Goal: Information Seeking & Learning: Learn about a topic

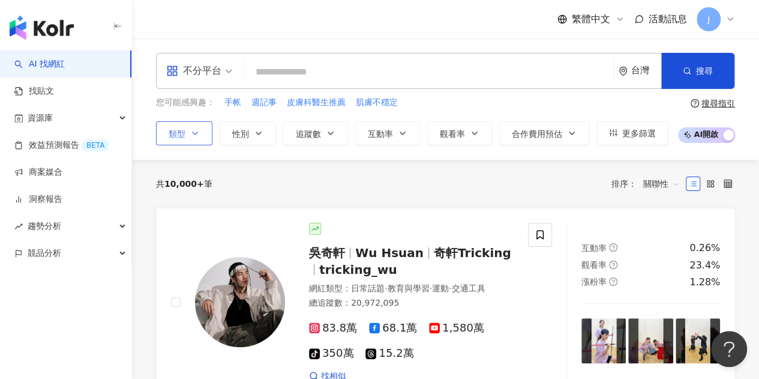
click at [206, 137] on button "類型" at bounding box center [184, 133] width 56 height 24
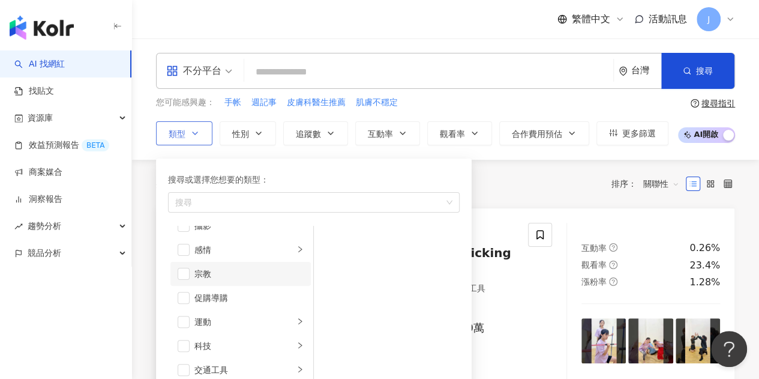
scroll to position [415, 0]
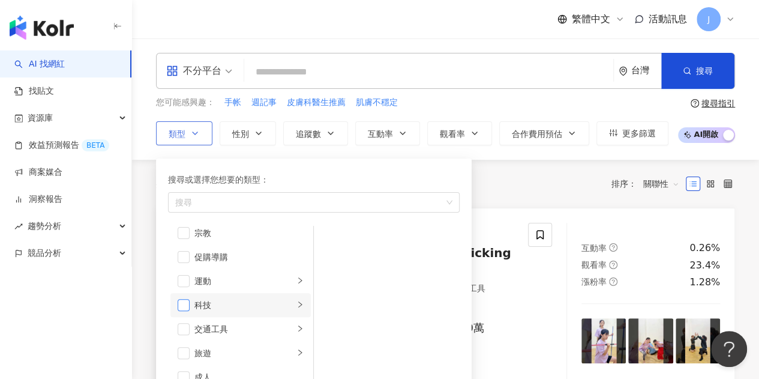
click at [180, 304] on span "button" at bounding box center [184, 305] width 12 height 12
click at [277, 311] on li "科技" at bounding box center [240, 305] width 140 height 24
click at [188, 307] on span "button" at bounding box center [184, 305] width 12 height 12
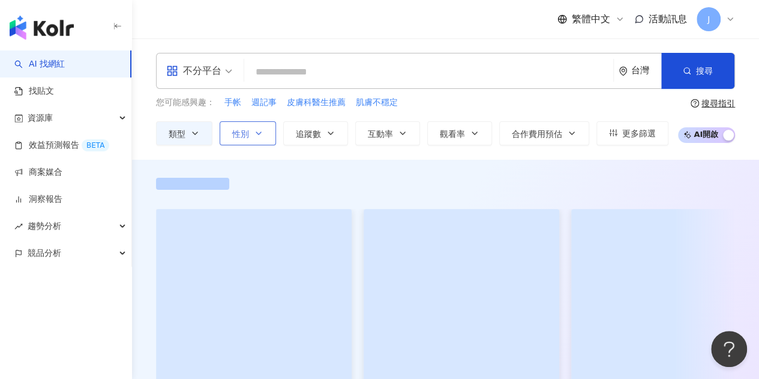
click at [259, 133] on icon "button" at bounding box center [258, 133] width 5 height 2
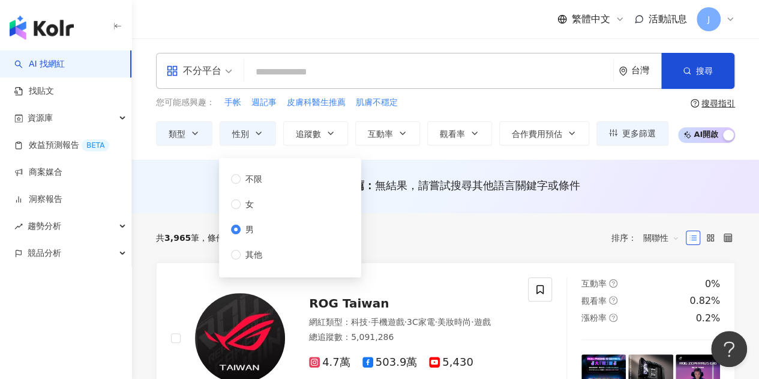
click at [424, 56] on div "不分平台 台灣 搜尋" at bounding box center [445, 71] width 579 height 36
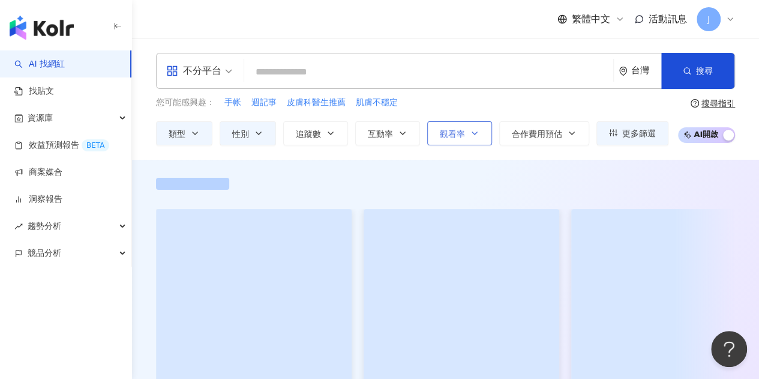
click at [472, 138] on button "觀看率" at bounding box center [459, 133] width 65 height 24
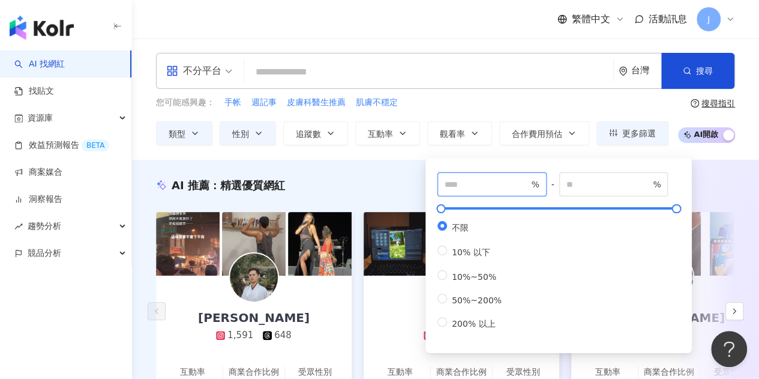
click at [485, 185] on input "number" at bounding box center [487, 184] width 84 height 13
type input "**"
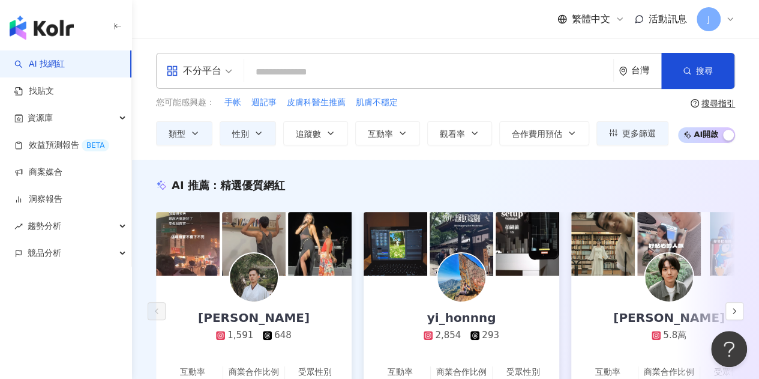
click at [492, 102] on div "您可能感興趣： 手帐 週記事 皮膚科醫生推薦 肌膚不穩定" at bounding box center [412, 102] width 512 height 13
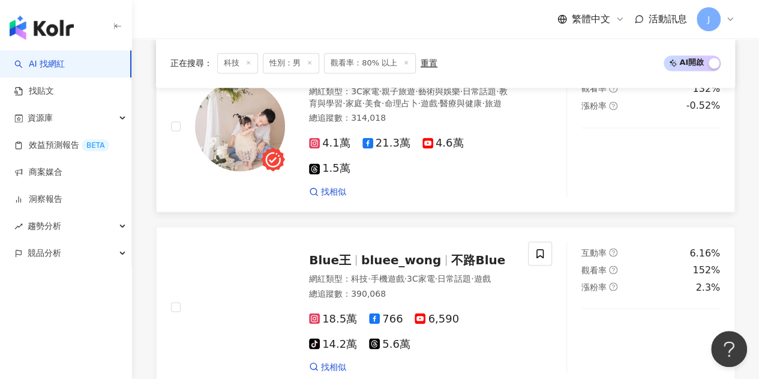
scroll to position [1020, 0]
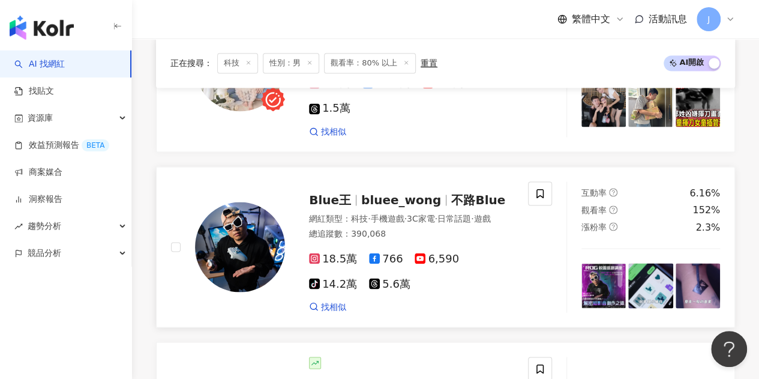
click at [452, 206] on span "不路Blue" at bounding box center [478, 199] width 54 height 14
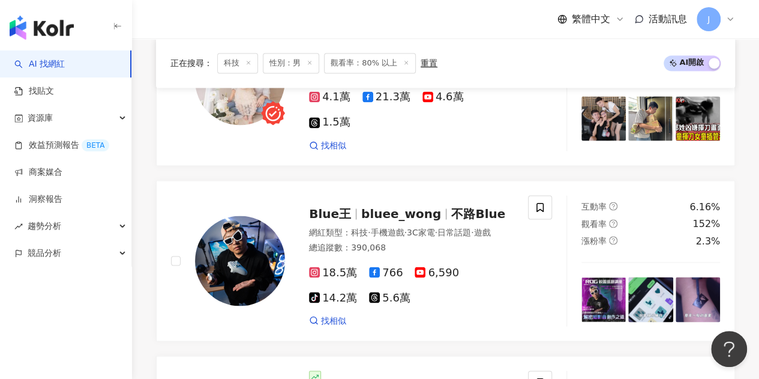
scroll to position [0, 0]
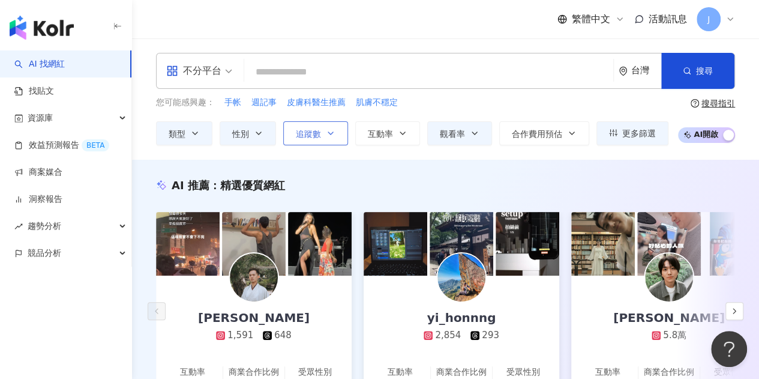
click at [341, 136] on button "追蹤數" at bounding box center [315, 133] width 65 height 24
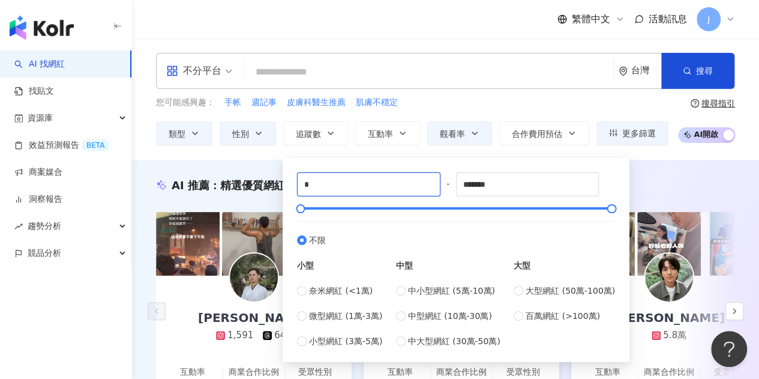
drag, startPoint x: 379, startPoint y: 187, endPoint x: 290, endPoint y: 186, distance: 88.2
click at [290, 186] on div "* - ******* 不限 小型 奈米網紅 (<1萬) 微型網紅 (1萬-3萬) 小型網紅 (3萬-5萬) 中型 中小型網紅 (5萬-10萬) 中型網紅 (…" at bounding box center [456, 260] width 332 height 190
type input "****"
drag, startPoint x: 513, startPoint y: 178, endPoint x: 429, endPoint y: 185, distance: 84.3
click at [429, 185] on div "**** - ******* 不限 小型 奈米網紅 (<1萬) 微型網紅 (1萬-3萬) 小型網紅 (3萬-5萬) 中型 中小型網紅 (5萬-10萬) 中型網…" at bounding box center [456, 259] width 318 height 175
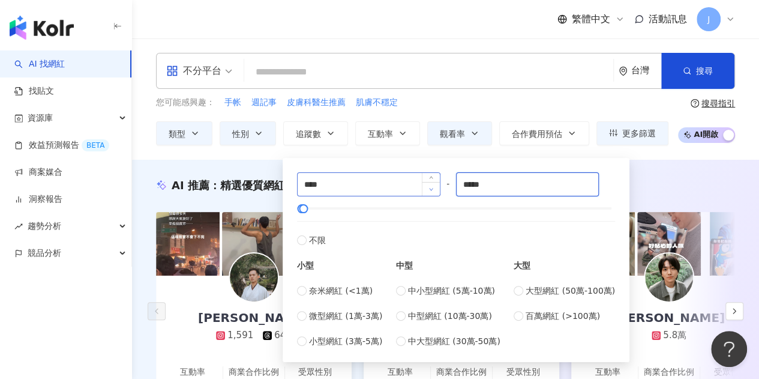
type input "*****"
click at [516, 50] on div "不分平台 台灣 搜尋 您可能感興趣： 手帐 週記事 皮膚科醫生推薦 肌膚不穩定 類型 性別 追蹤數 互動率 觀看率 合作費用預估 更多篩選 不限 女 男 其他…" at bounding box center [445, 98] width 627 height 121
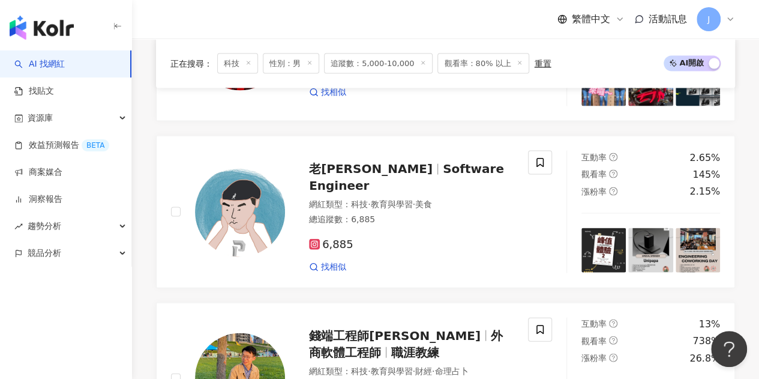
scroll to position [1200, 0]
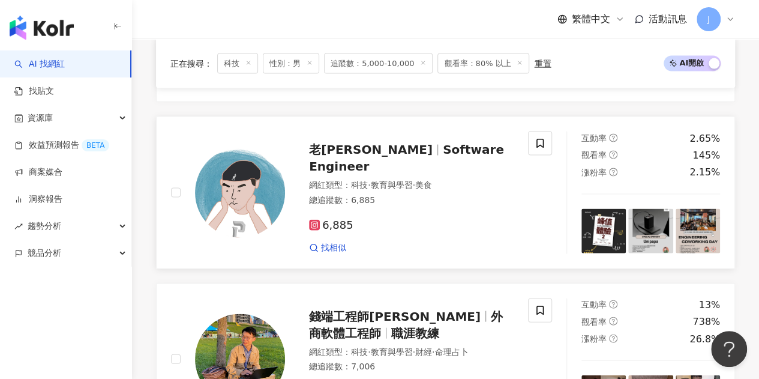
click at [468, 169] on span "Software Engineer" at bounding box center [406, 157] width 195 height 31
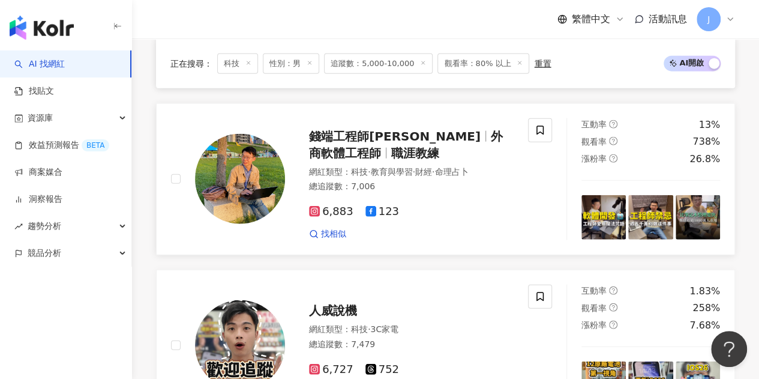
click at [459, 141] on span "外商軟體工程師" at bounding box center [406, 144] width 194 height 31
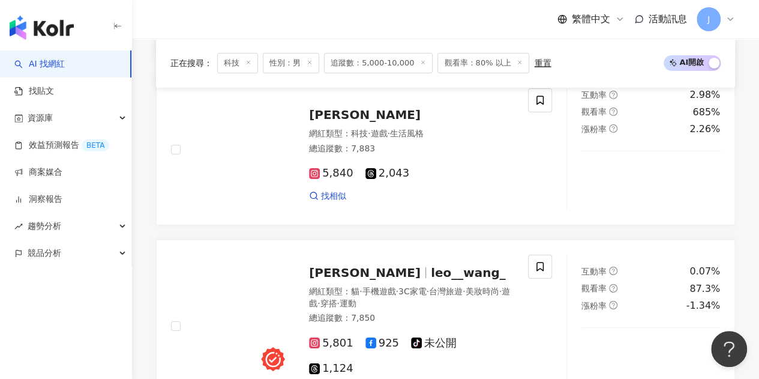
scroll to position [2100, 0]
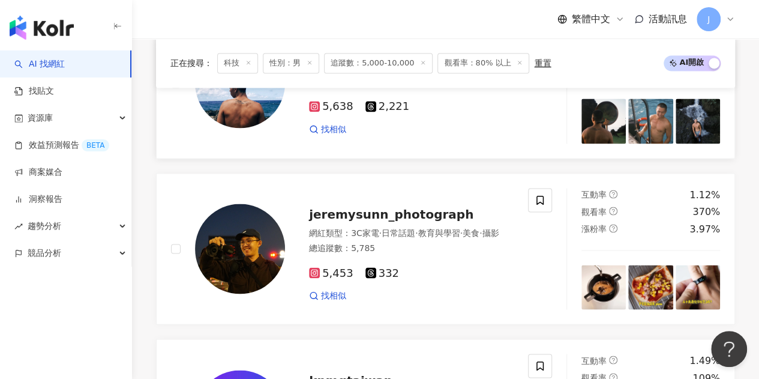
scroll to position [1080, 0]
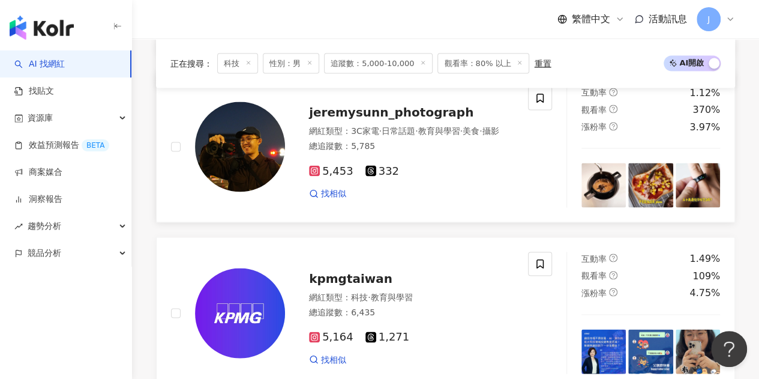
click at [407, 114] on span "jeremysunn_photograph" at bounding box center [391, 111] width 164 height 14
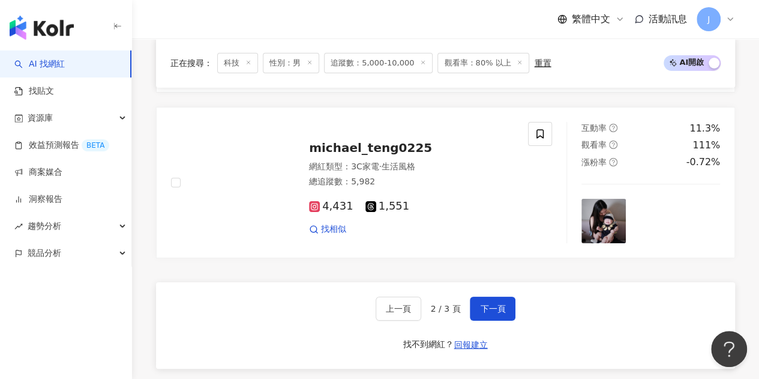
scroll to position [2220, 0]
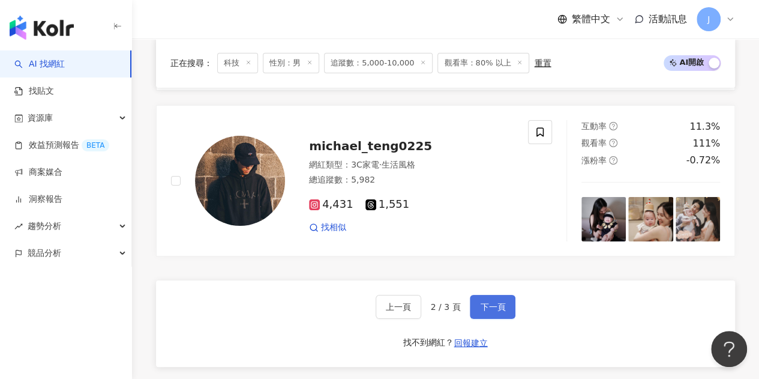
click at [494, 310] on span "下一頁" at bounding box center [492, 307] width 25 height 10
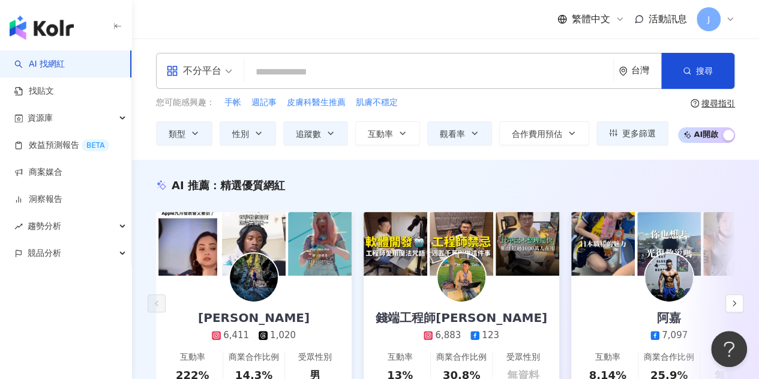
scroll to position [60, 0]
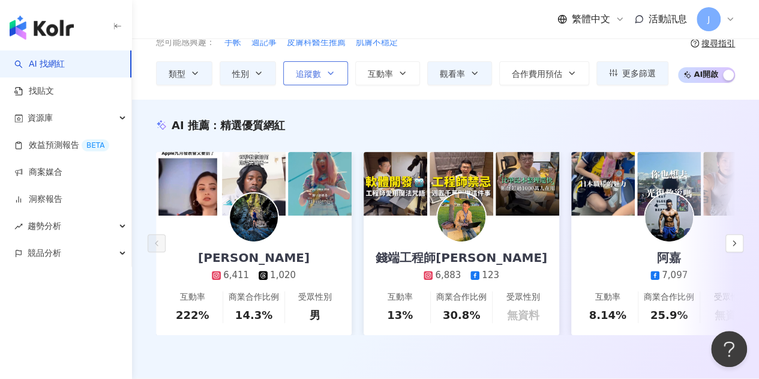
click at [329, 76] on icon "button" at bounding box center [331, 73] width 10 height 10
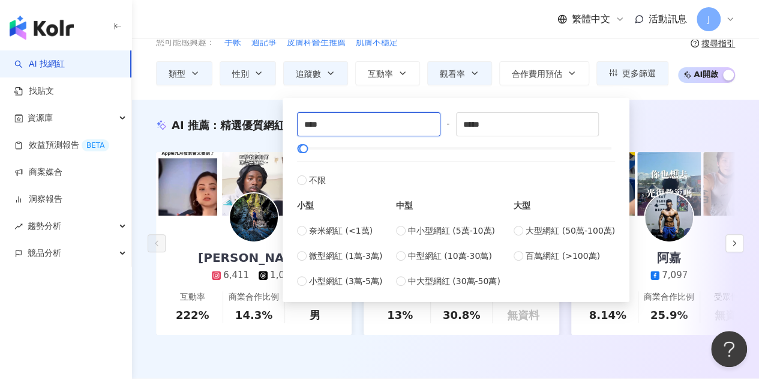
drag, startPoint x: 335, startPoint y: 127, endPoint x: 278, endPoint y: 115, distance: 57.5
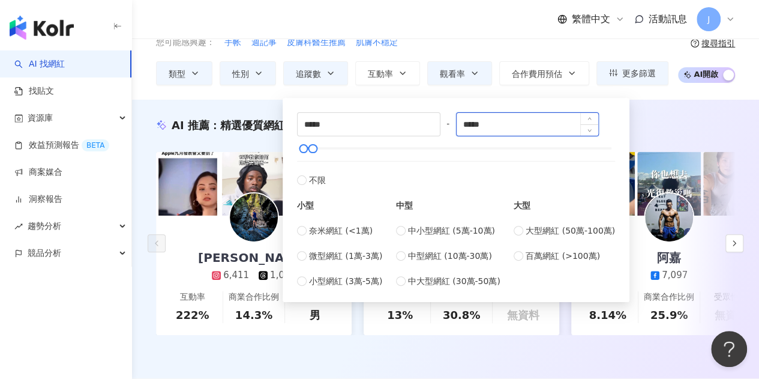
type input "*****"
drag, startPoint x: 552, startPoint y: 131, endPoint x: 436, endPoint y: 119, distance: 116.4
click at [436, 119] on div "***** - ***** 不限 小型 奈米網紅 (<1萬) 微型網紅 (1萬-3萬) 小型網紅 (3萬-5萬) 中型 中小型網紅 (5萬-10萬) 中型網紅…" at bounding box center [456, 199] width 318 height 175
type input "*****"
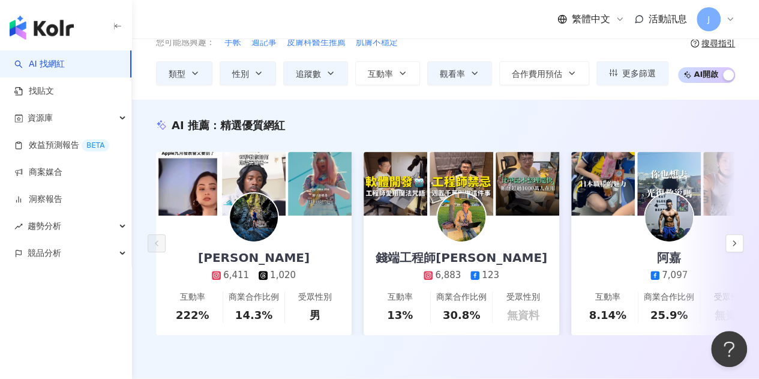
click at [503, 51] on div "您可能感興趣： 手帐 週記事 皮膚科醫生推薦 肌膚不穩定 類型 性別 追蹤數 互動率 觀看率 合作費用預估 更多篩選 不限 女 男 其他 ** % - % 不…" at bounding box center [412, 60] width 512 height 49
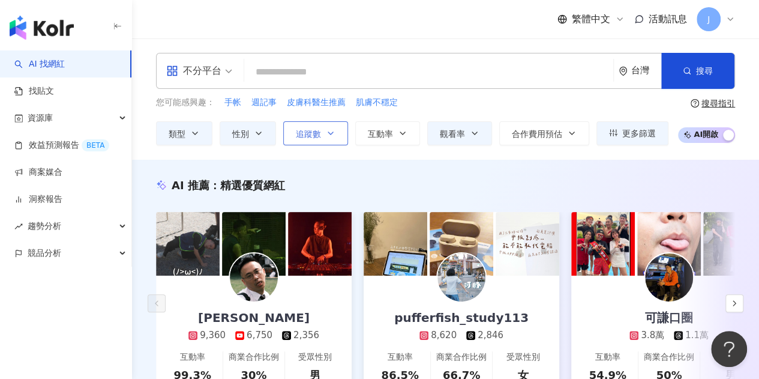
click at [344, 136] on button "追蹤數" at bounding box center [315, 133] width 65 height 24
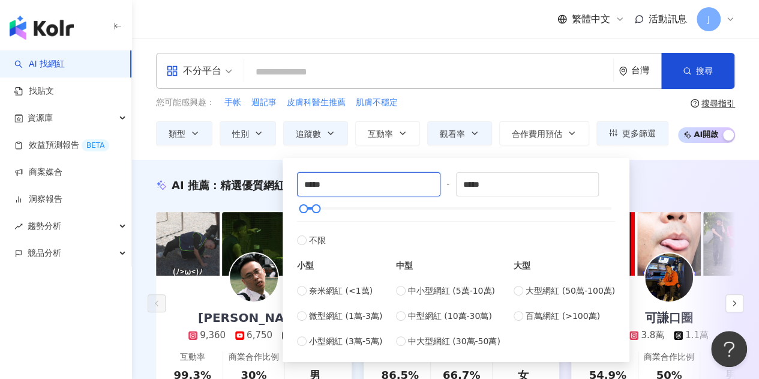
drag, startPoint x: 358, startPoint y: 184, endPoint x: 239, endPoint y: 188, distance: 118.9
type input "*****"
click at [484, 96] on div "您可能感興趣： 手帐 週記事 皮膚科醫生推薦 肌膚不穩定" at bounding box center [412, 102] width 512 height 13
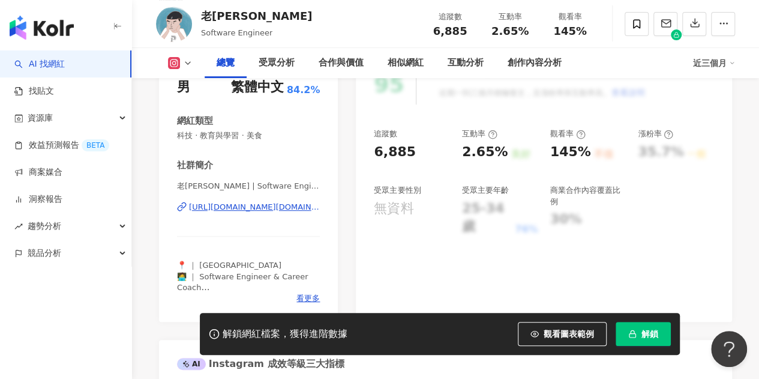
scroll to position [180, 0]
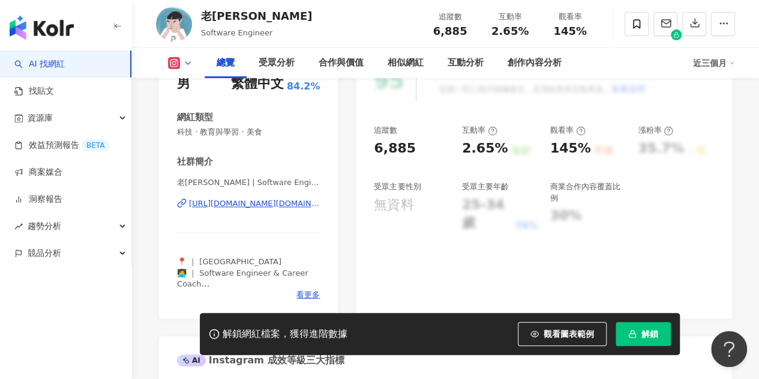
click at [269, 203] on div "https://www.instagram.com/kylemo.dev.life/" at bounding box center [254, 203] width 131 height 11
click at [65, 63] on link "AI 找網紅" at bounding box center [39, 64] width 50 height 12
click at [71, 31] on img "button" at bounding box center [42, 28] width 64 height 24
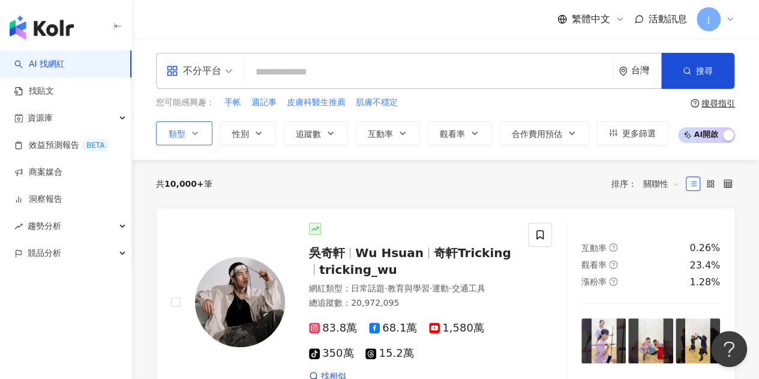
click at [202, 134] on button "類型" at bounding box center [184, 133] width 56 height 24
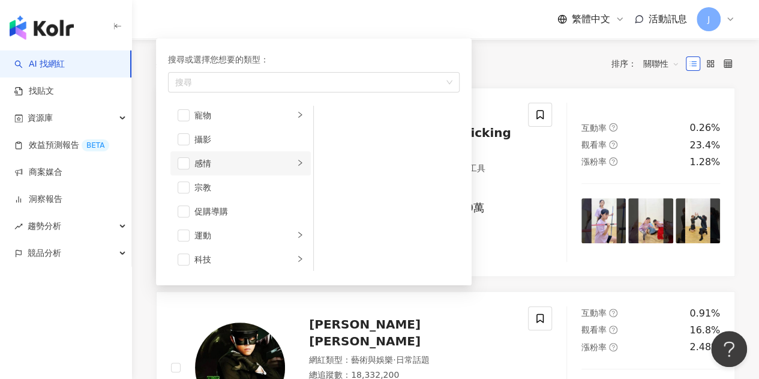
scroll to position [360, 0]
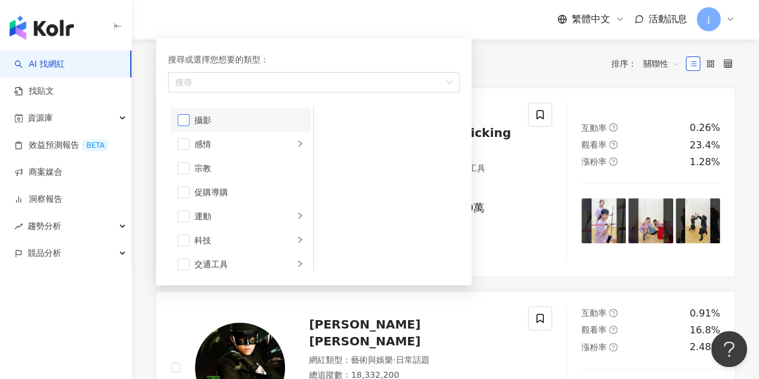
click at [184, 117] on span "button" at bounding box center [184, 120] width 12 height 12
click at [182, 244] on span "button" at bounding box center [184, 240] width 12 height 12
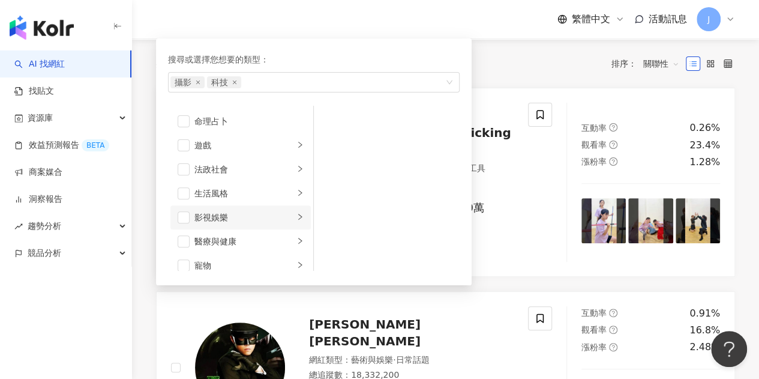
scroll to position [0, 0]
click at [497, 74] on div "共 10,000+ 筆 排序： 關聯性" at bounding box center [445, 64] width 579 height 48
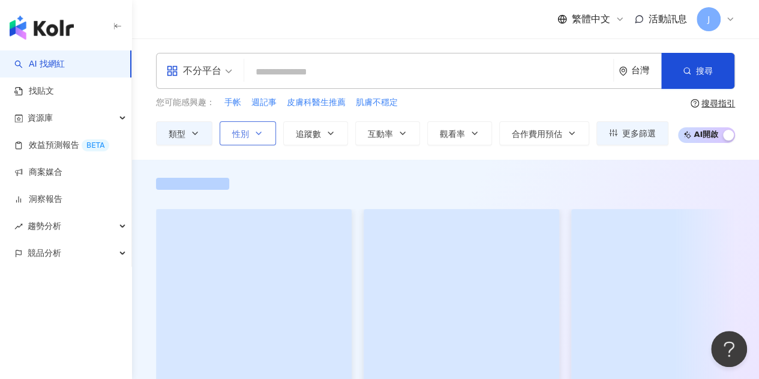
click at [268, 136] on button "性別" at bounding box center [248, 133] width 56 height 24
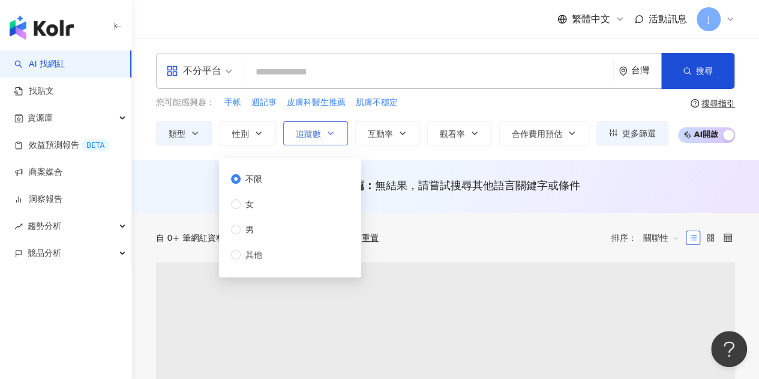
click at [241, 230] on span "男" at bounding box center [250, 229] width 18 height 13
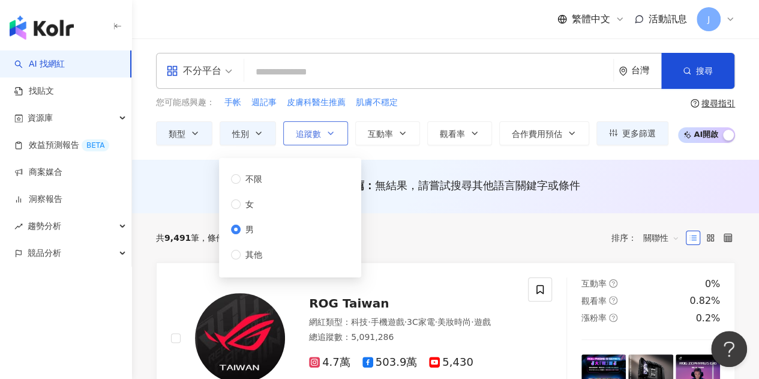
click at [334, 133] on icon "button" at bounding box center [331, 133] width 10 height 10
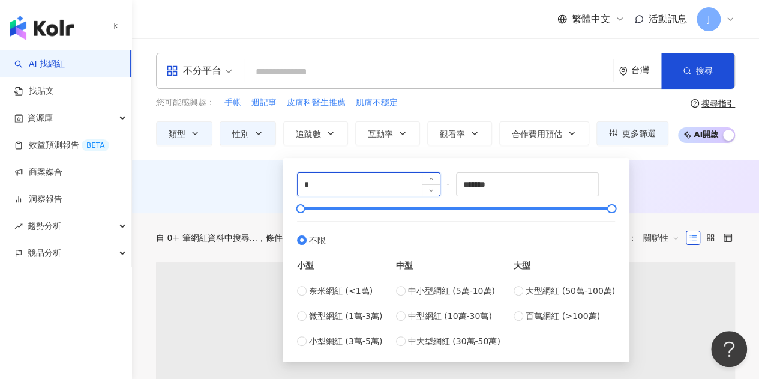
click at [348, 188] on input "*" at bounding box center [369, 184] width 142 height 23
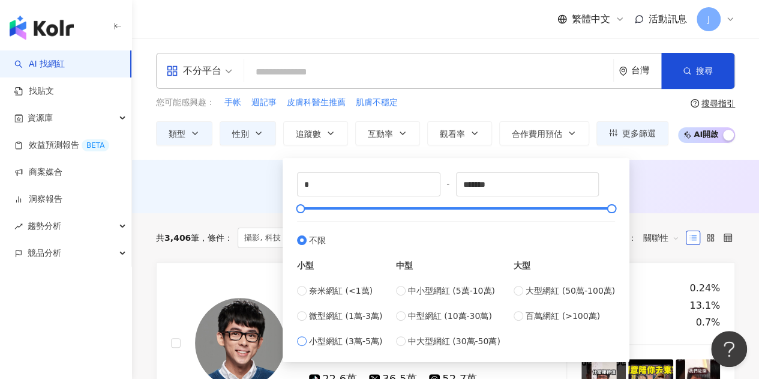
type input "*****"
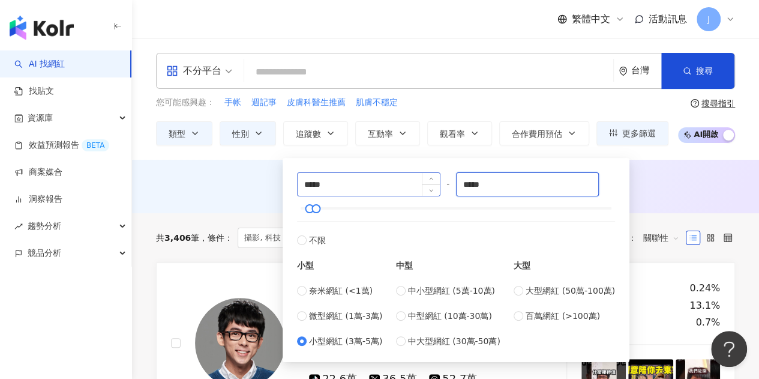
drag, startPoint x: 530, startPoint y: 191, endPoint x: 388, endPoint y: 182, distance: 141.9
click at [388, 182] on div "***** - ***** 不限 小型 奈米網紅 (<1萬) 微型網紅 (1萬-3萬) 小型網紅 (3萬-5萬) 中型 中小型網紅 (5萬-10萬) 中型網紅…" at bounding box center [456, 259] width 318 height 175
type input "*****"
drag, startPoint x: 293, startPoint y: 185, endPoint x: 256, endPoint y: 185, distance: 37.8
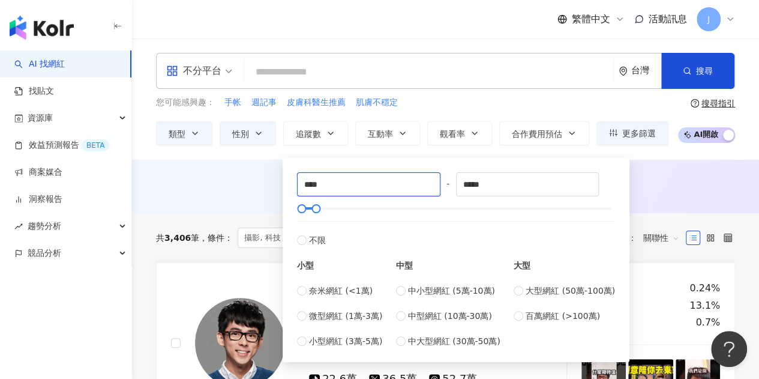
type input "****"
click at [484, 86] on div "不分平台 台灣 搜尋" at bounding box center [445, 71] width 579 height 36
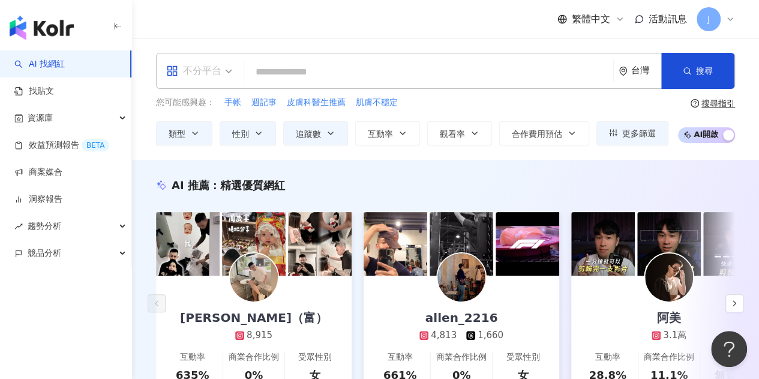
click at [207, 77] on div "不分平台" at bounding box center [193, 70] width 55 height 19
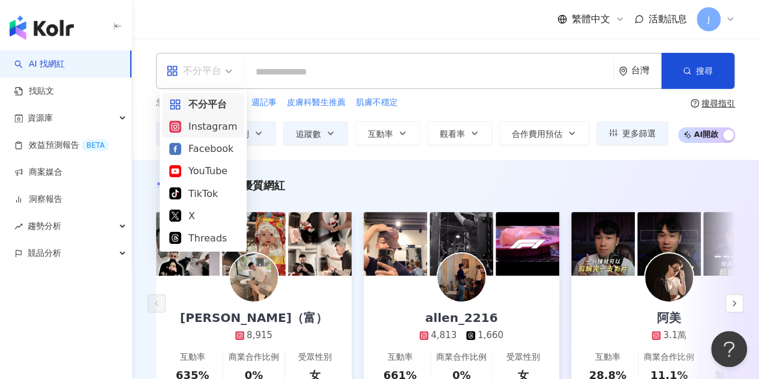
click at [233, 134] on div "Instagram" at bounding box center [203, 126] width 82 height 22
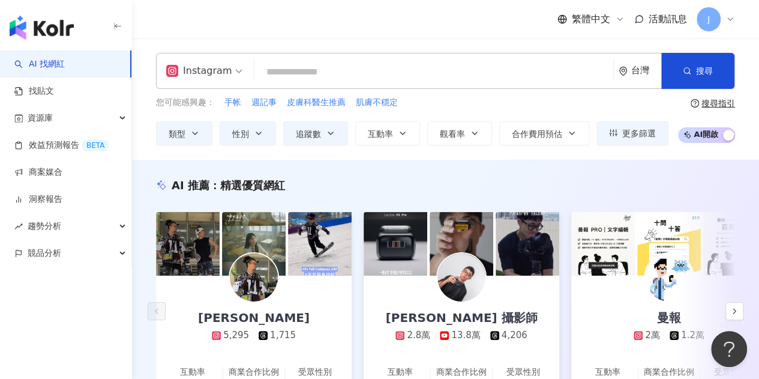
scroll to position [60, 0]
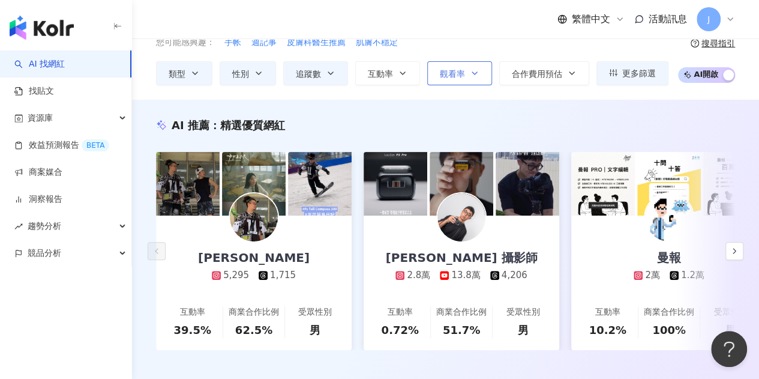
click at [459, 71] on span "觀看率" at bounding box center [452, 74] width 25 height 10
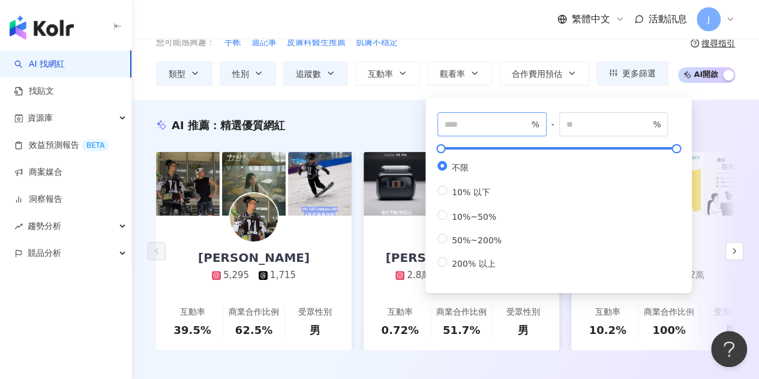
drag, startPoint x: 478, startPoint y: 135, endPoint x: 473, endPoint y: 130, distance: 6.4
click at [474, 130] on span "%" at bounding box center [491, 124] width 109 height 24
click at [472, 127] on input "number" at bounding box center [487, 124] width 84 height 13
type input "**"
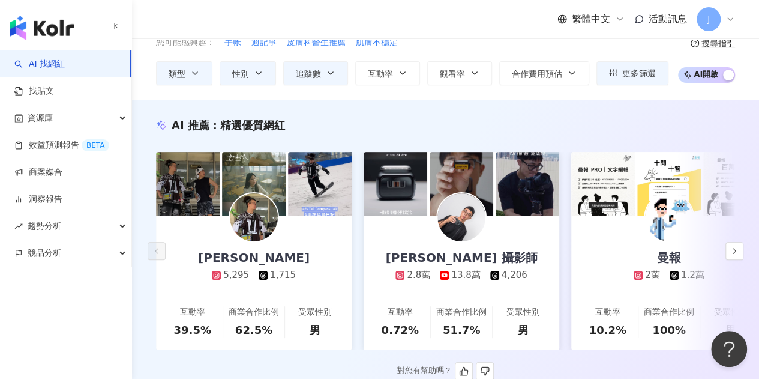
click at [400, 122] on div "AI 推薦 ： 精選優質網紅" at bounding box center [445, 125] width 579 height 15
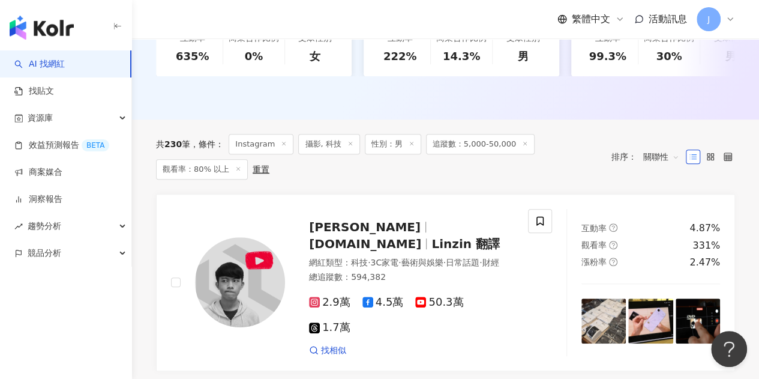
scroll to position [360, 0]
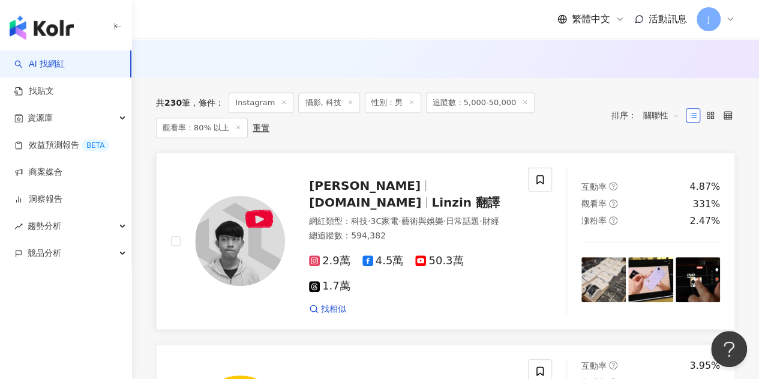
click at [464, 196] on span "Linzin 翻譯" at bounding box center [465, 202] width 68 height 14
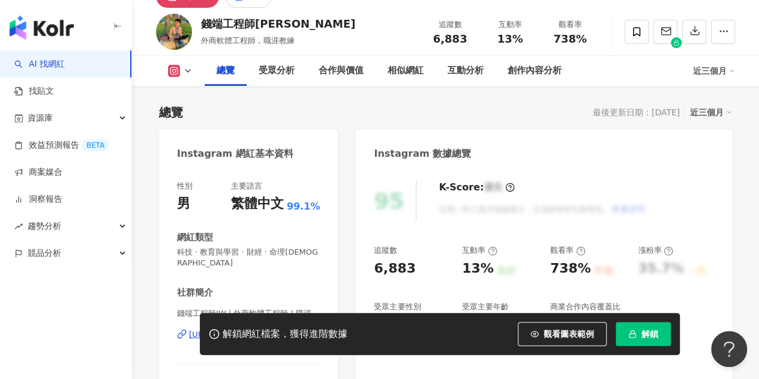
scroll to position [120, 0]
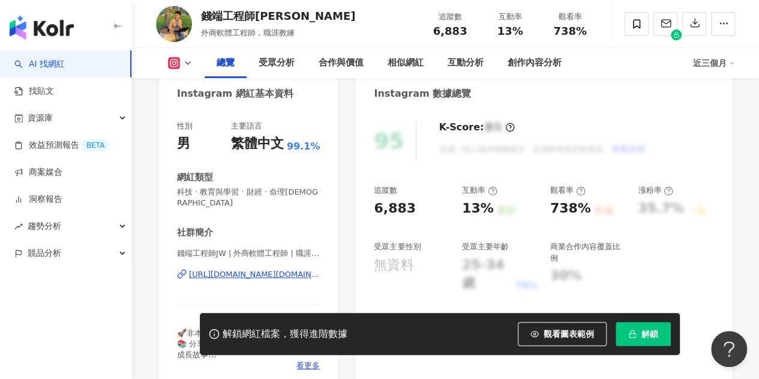
click at [278, 269] on div "https://www.instagram.com/richfront.jw/" at bounding box center [254, 274] width 131 height 11
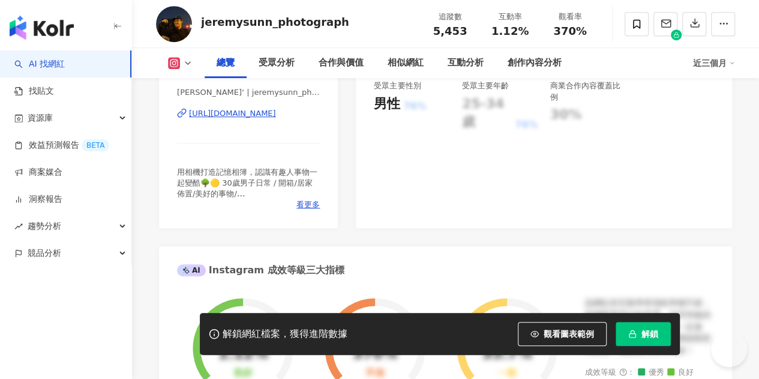
scroll to position [180, 0]
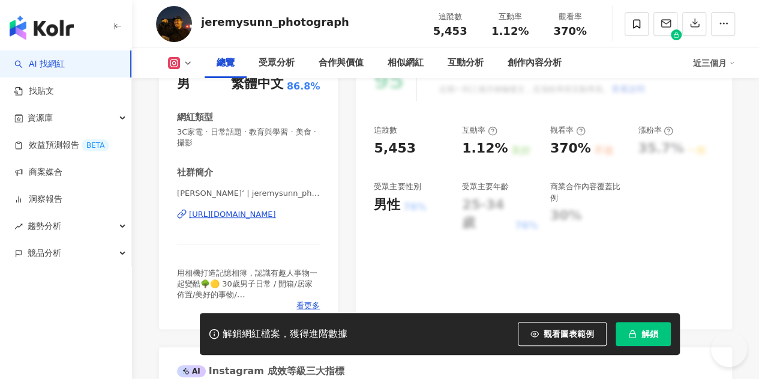
drag, startPoint x: 259, startPoint y: 217, endPoint x: 275, endPoint y: 189, distance: 31.7
click at [259, 217] on div "https://www.instagram.com/jeremysunn_photograph/" at bounding box center [232, 214] width 87 height 11
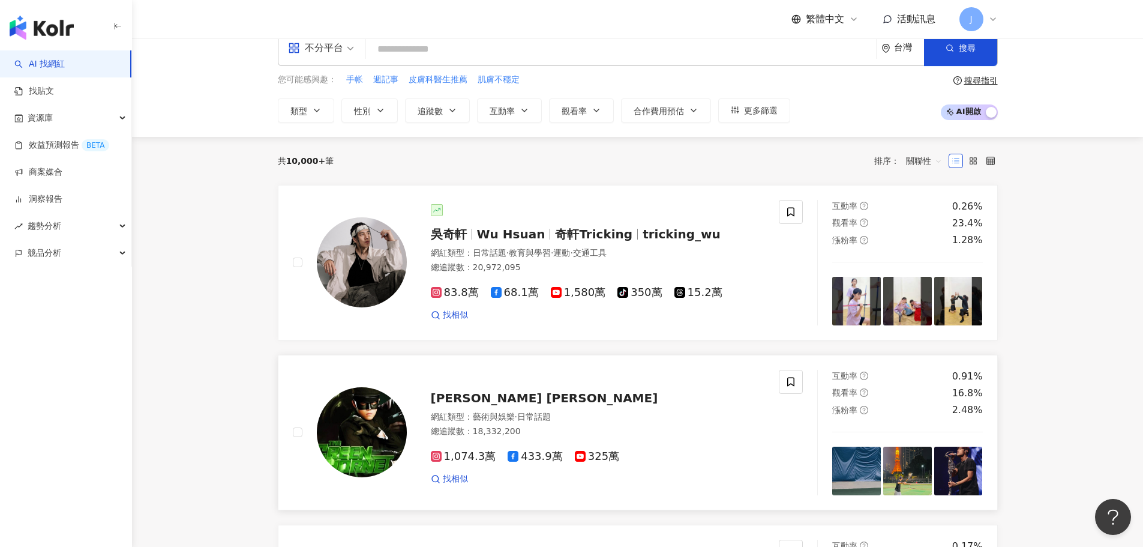
scroll to position [60, 0]
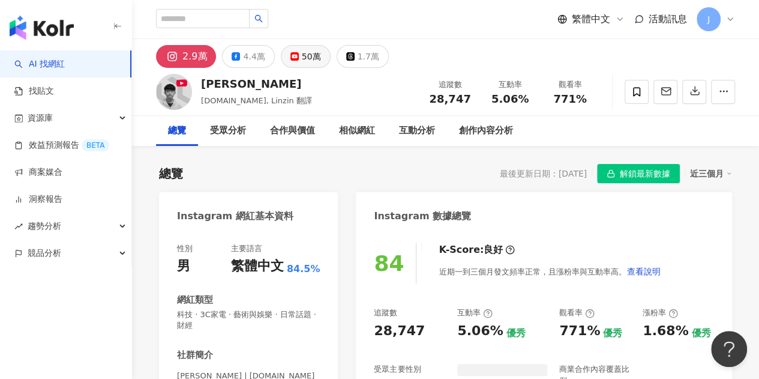
click at [314, 55] on div "50萬" at bounding box center [311, 56] width 19 height 17
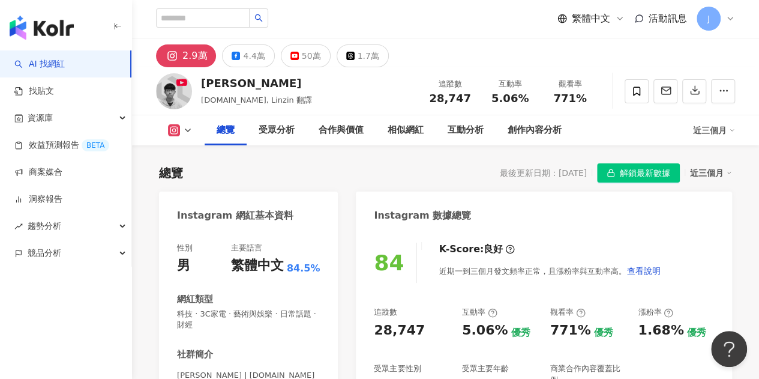
scroll to position [180, 0]
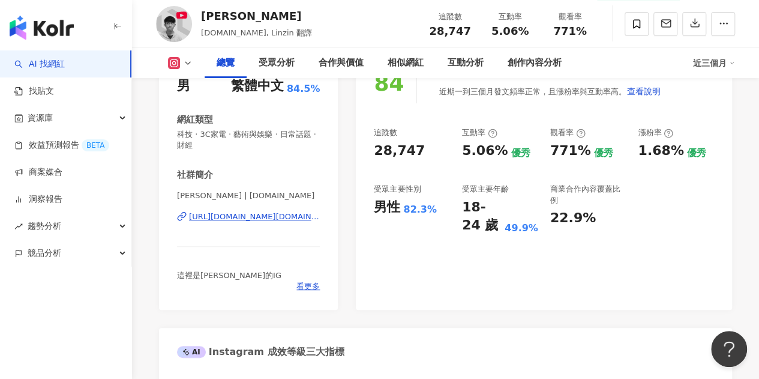
drag, startPoint x: 287, startPoint y: 223, endPoint x: 288, endPoint y: 217, distance: 6.0
click at [287, 223] on div "Linzin 阿哲 | linzin.yt https://www.instagram.com/linzin.yt/" at bounding box center [248, 225] width 143 height 70
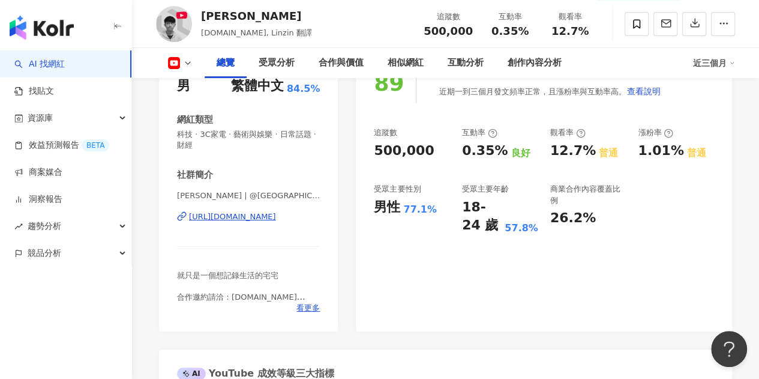
click at [276, 217] on div "https://www.youtube.com/channel/UC0oosHZ4k1o-zNT21gg5O7A" at bounding box center [232, 216] width 87 height 11
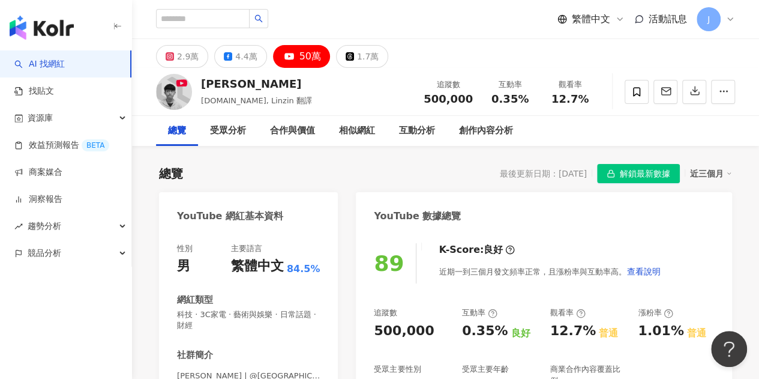
click at [187, 41] on div "2.9萬 4.4萬 50萬 1.7萬" at bounding box center [445, 53] width 627 height 29
click at [188, 56] on div "2.9萬" at bounding box center [188, 56] width 22 height 17
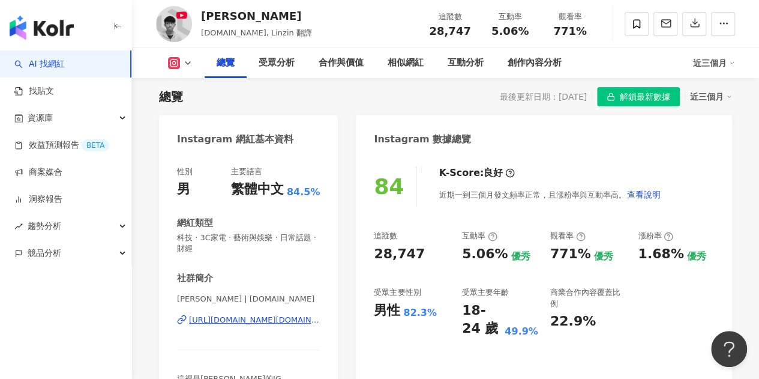
scroll to position [120, 0]
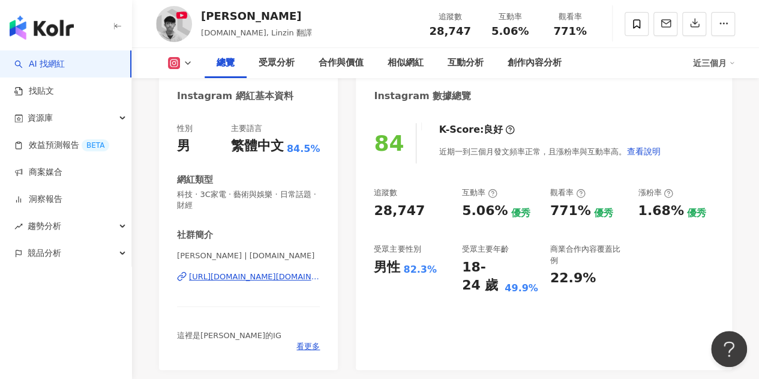
click at [233, 278] on div "https://www.instagram.com/linzin.yt/" at bounding box center [254, 276] width 131 height 11
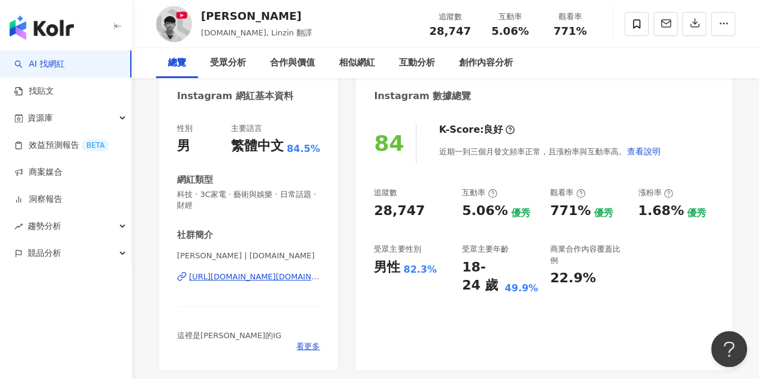
scroll to position [0, 0]
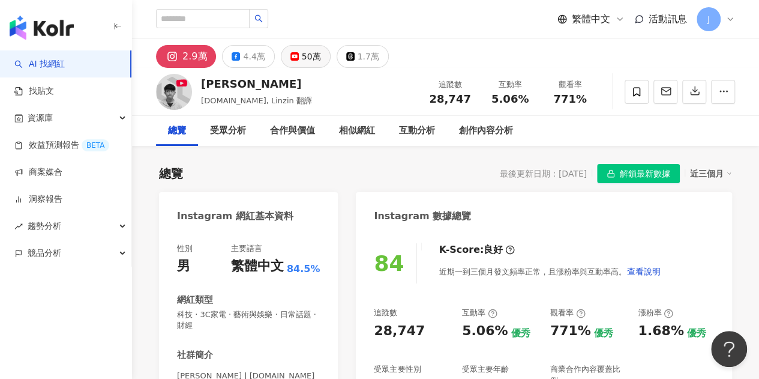
click at [309, 50] on div "50萬" at bounding box center [311, 56] width 19 height 17
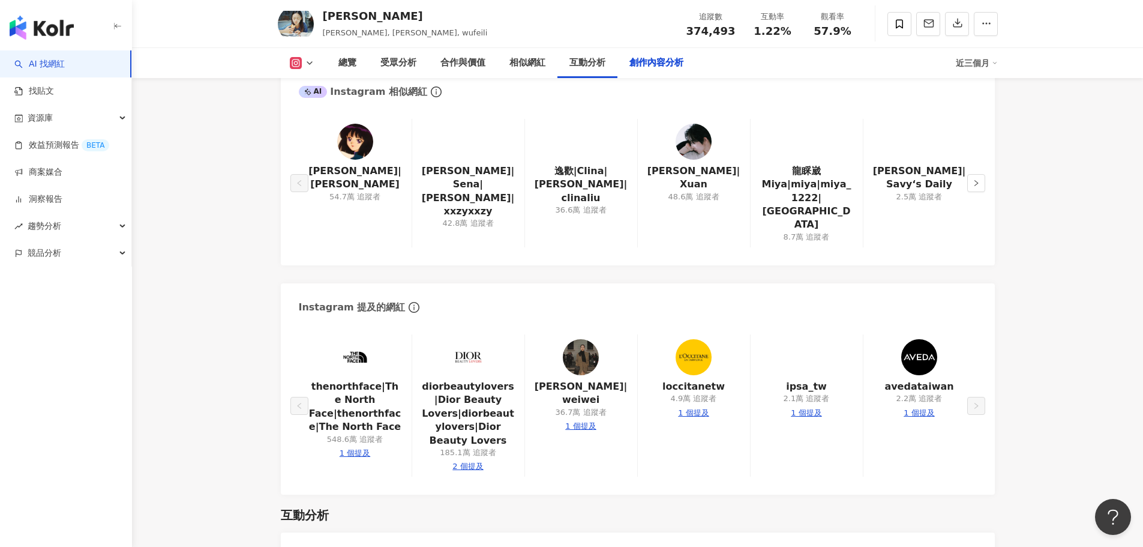
scroll to position [4179, 0]
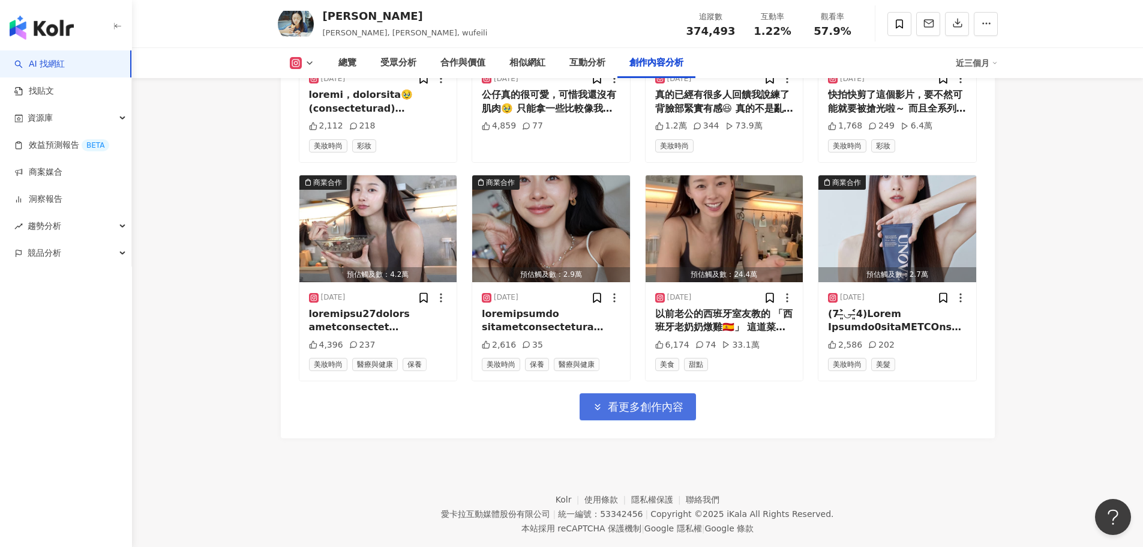
click at [655, 400] on span "看更多創作內容" at bounding box center [646, 406] width 76 height 13
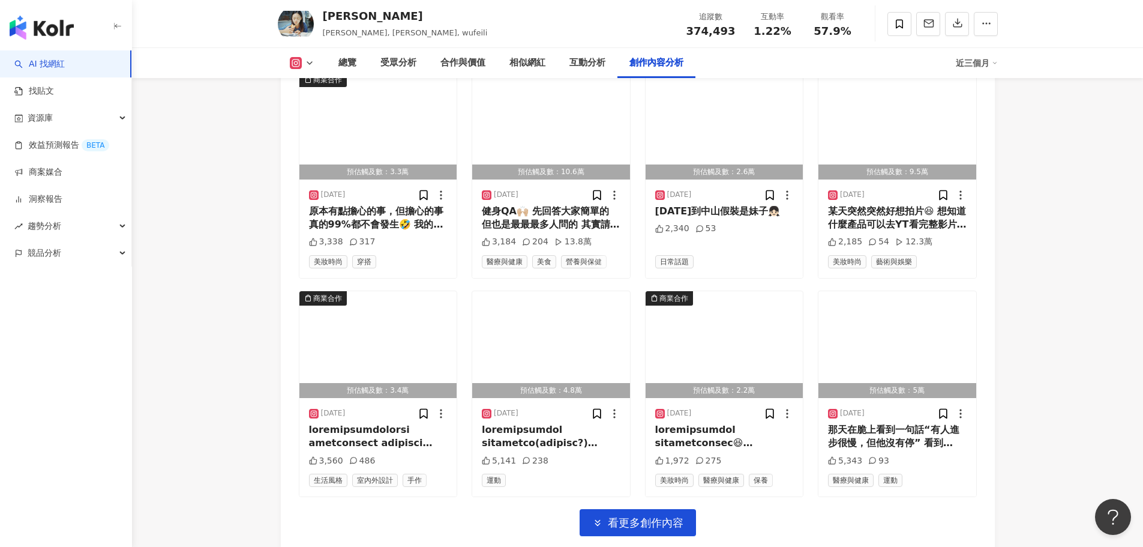
scroll to position [4835, 0]
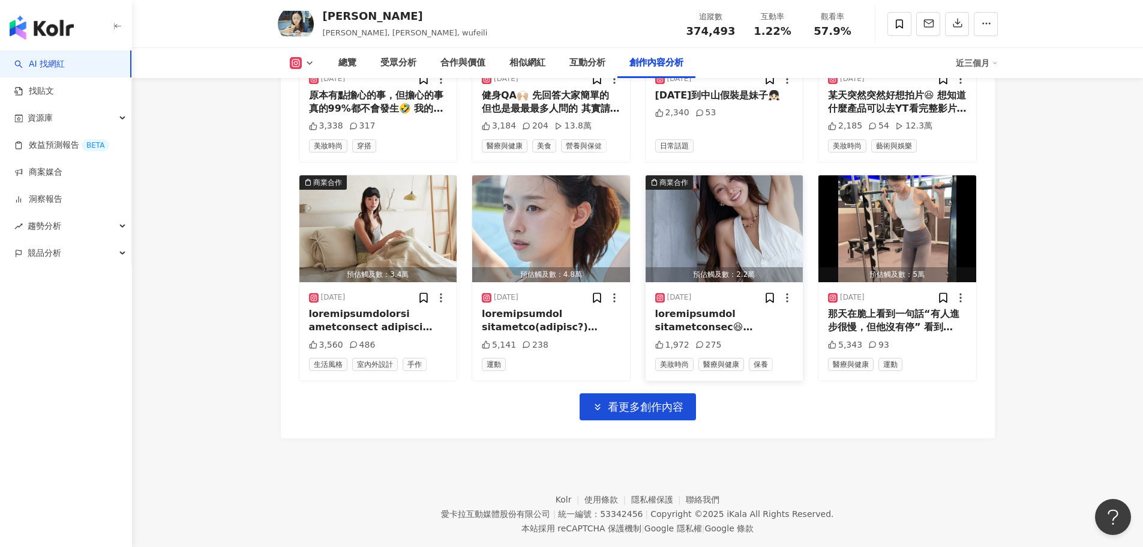
click at [665, 400] on span "看更多創作內容" at bounding box center [646, 406] width 76 height 13
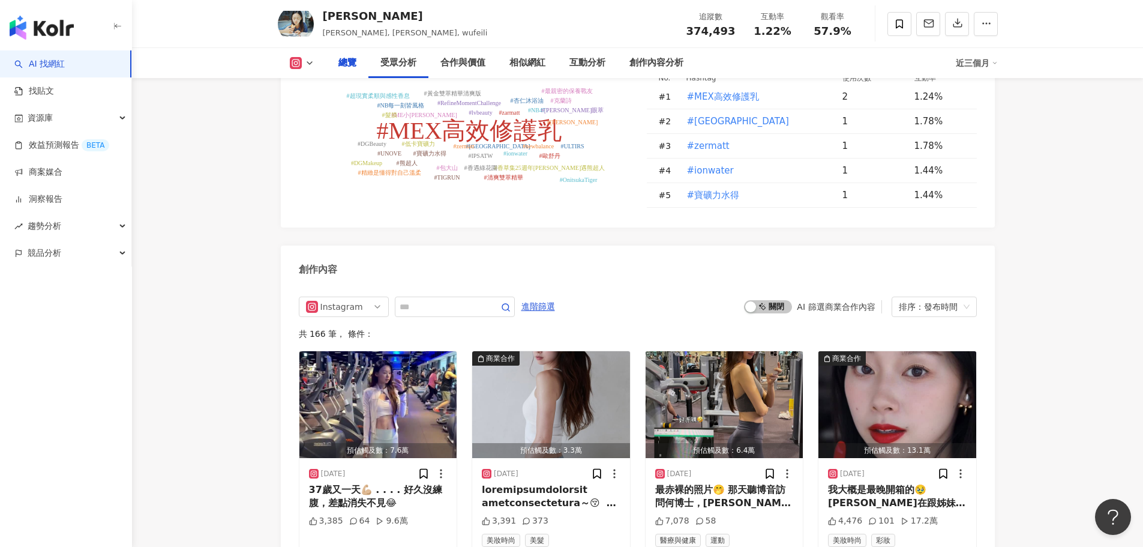
scroll to position [0, 0]
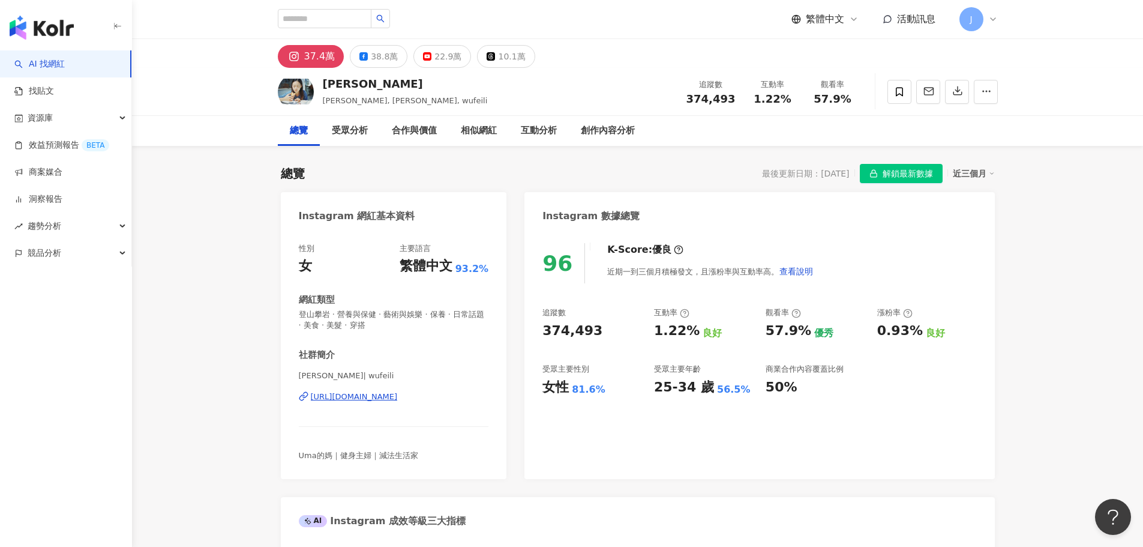
click at [905, 168] on span "解鎖最新數據" at bounding box center [908, 173] width 50 height 19
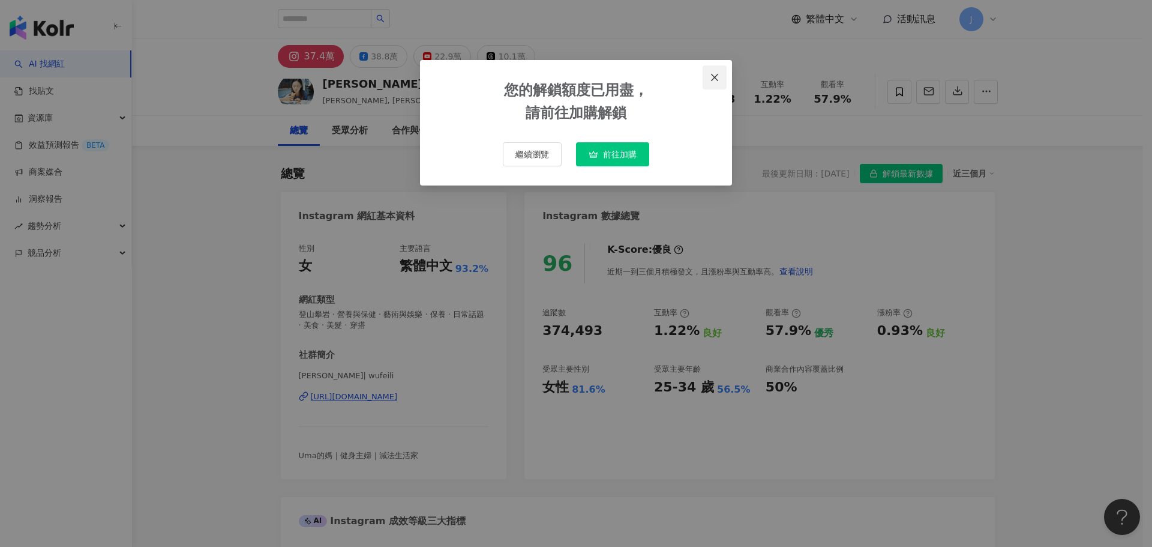
click at [719, 77] on icon "close" at bounding box center [715, 78] width 10 height 10
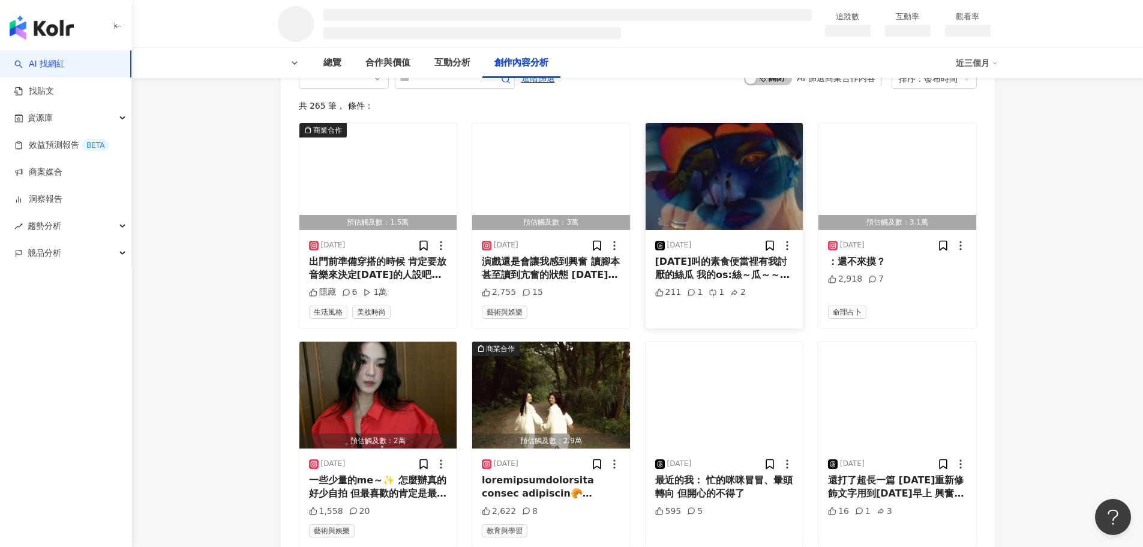
scroll to position [1560, 0]
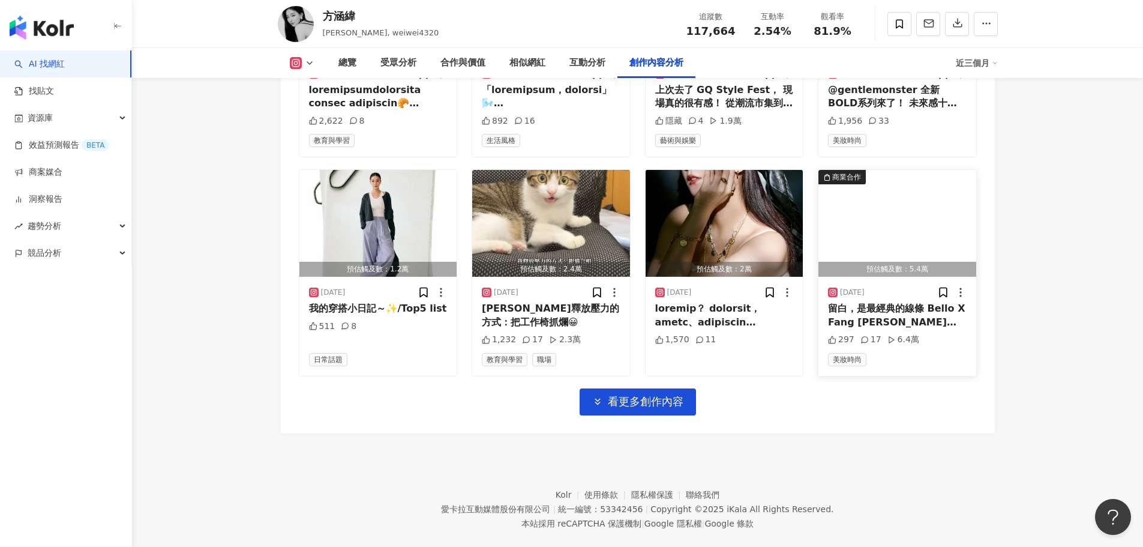
scroll to position [4201, 0]
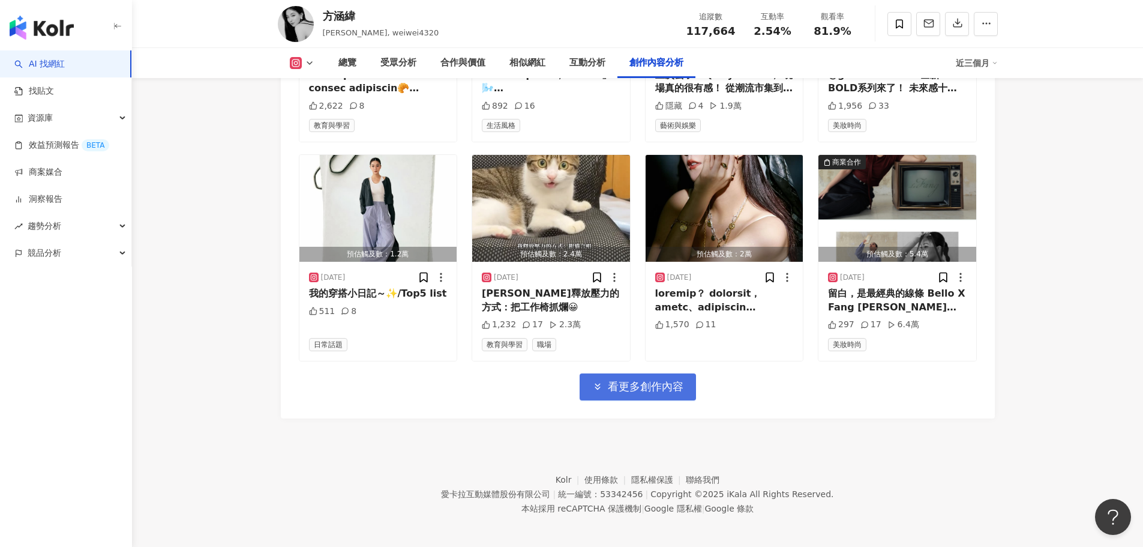
click at [688, 382] on button "看更多創作內容" at bounding box center [638, 386] width 116 height 27
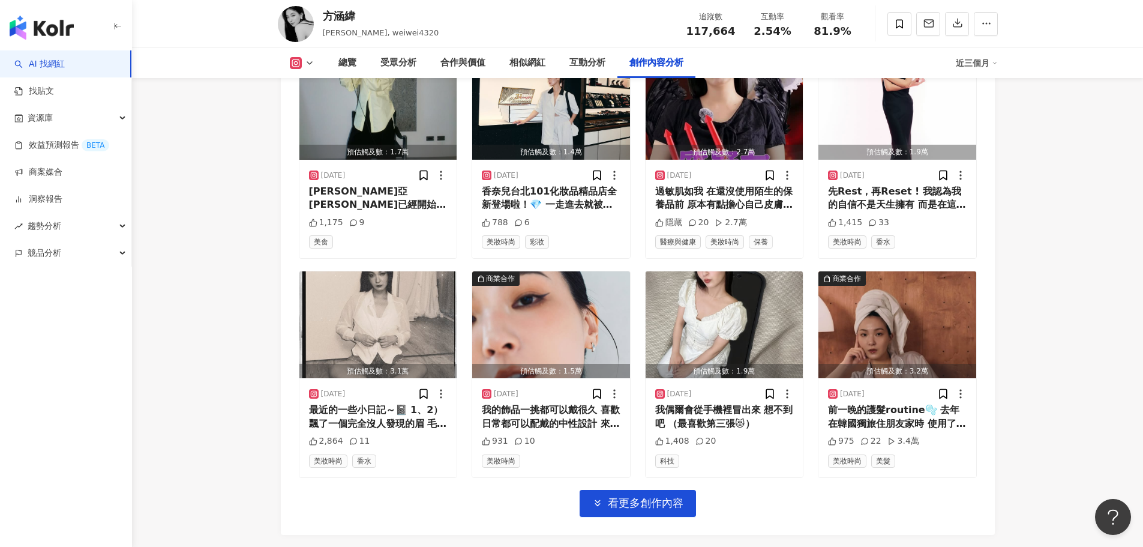
scroll to position [4741, 0]
click at [660, 502] on span "看更多創作內容" at bounding box center [646, 502] width 76 height 13
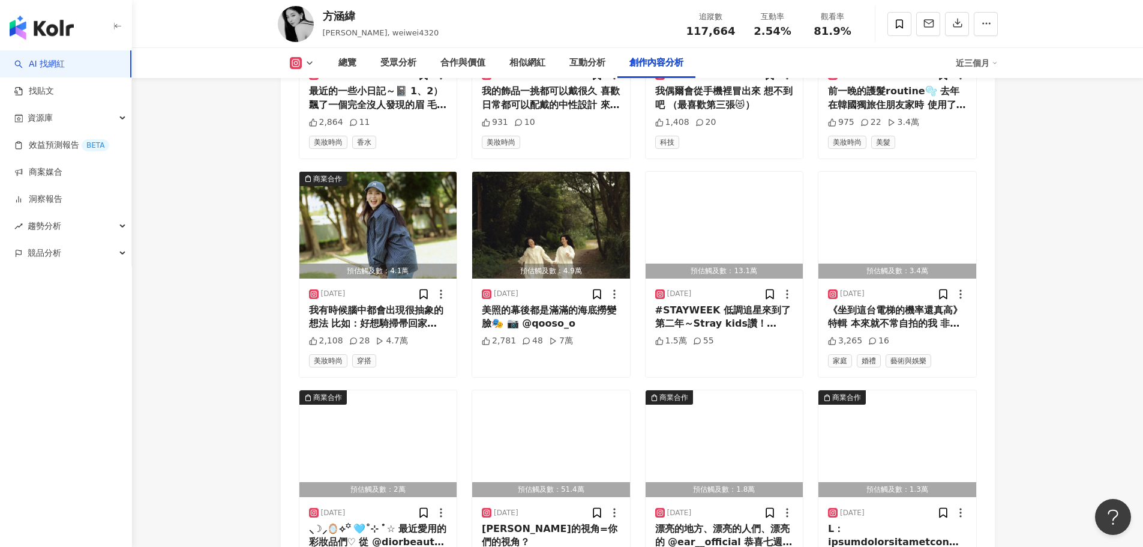
scroll to position [5221, 0]
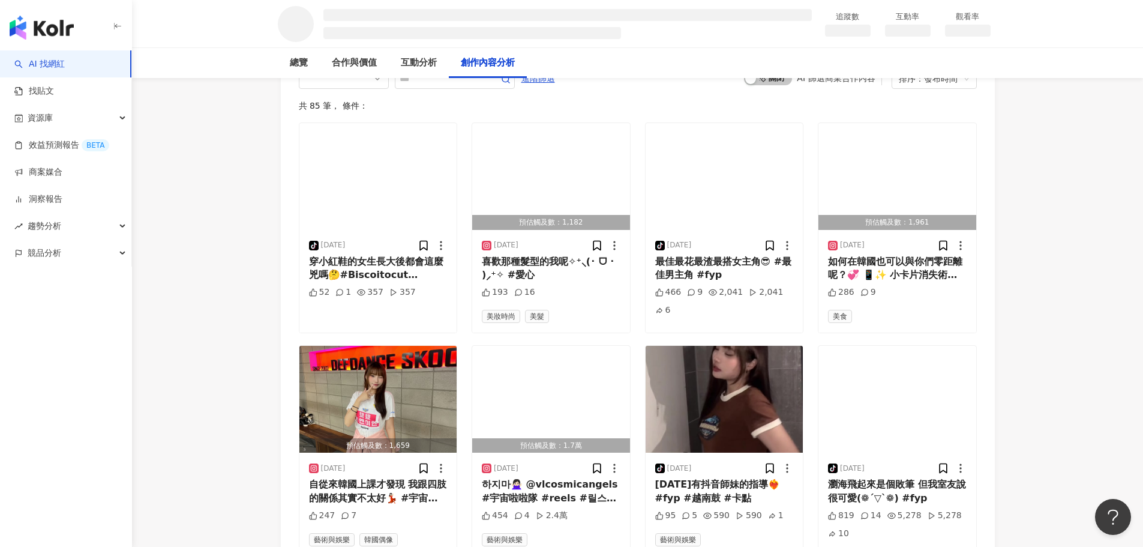
scroll to position [1556, 0]
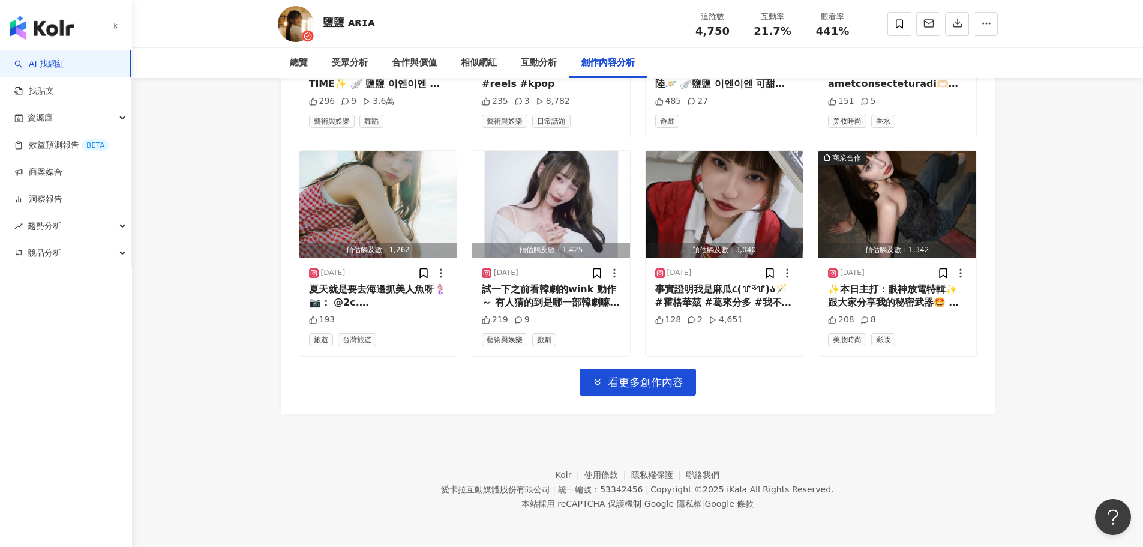
scroll to position [3904, 0]
